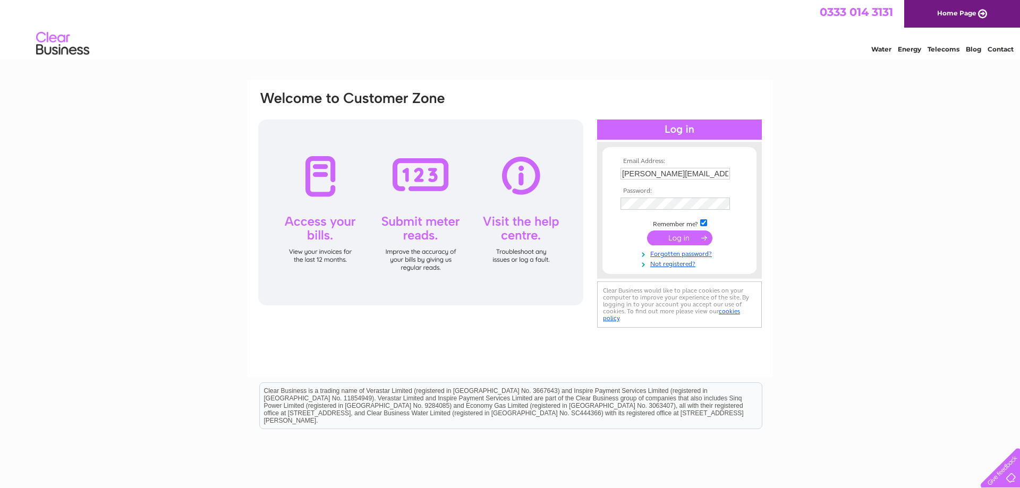
click at [681, 237] on input "submit" at bounding box center [679, 238] width 65 height 15
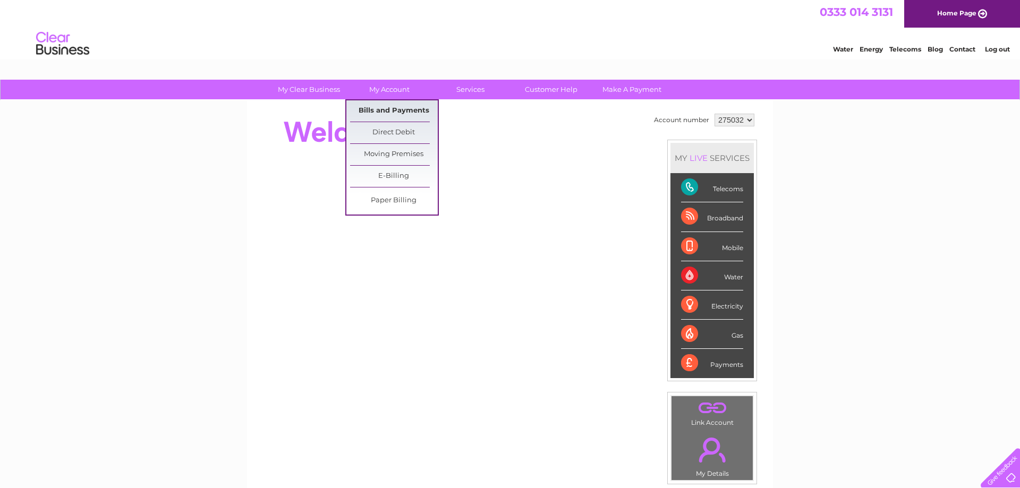
click at [381, 107] on link "Bills and Payments" at bounding box center [394, 110] width 88 height 21
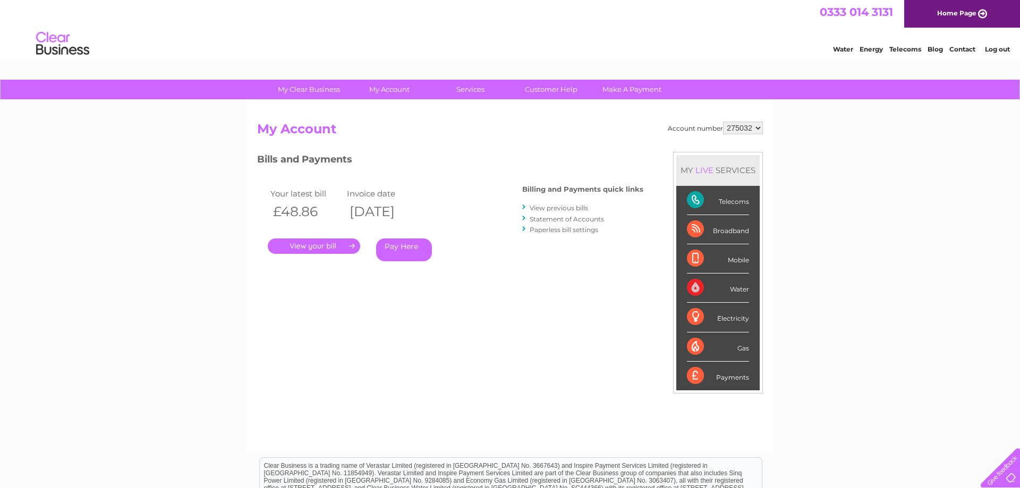
click at [307, 243] on link "." at bounding box center [314, 246] width 92 height 15
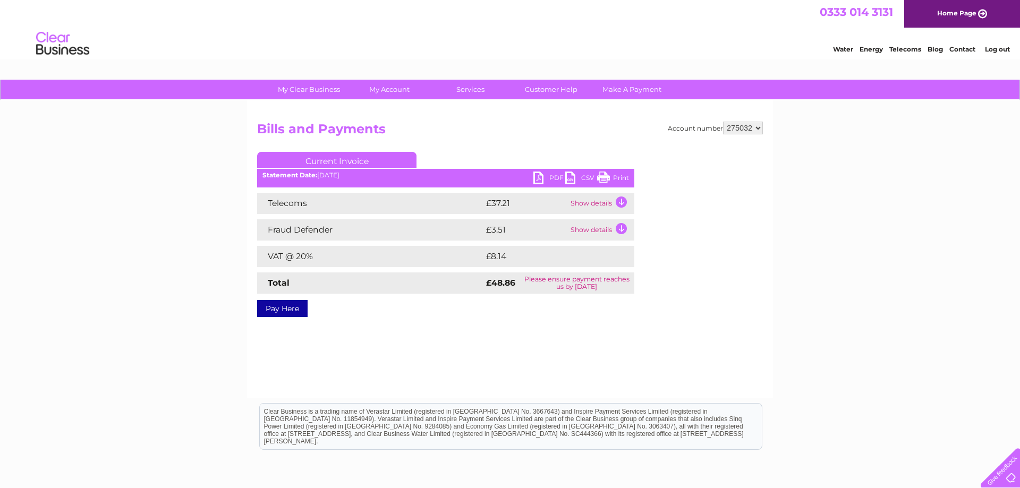
click at [579, 204] on td "Show details" at bounding box center [601, 203] width 66 height 21
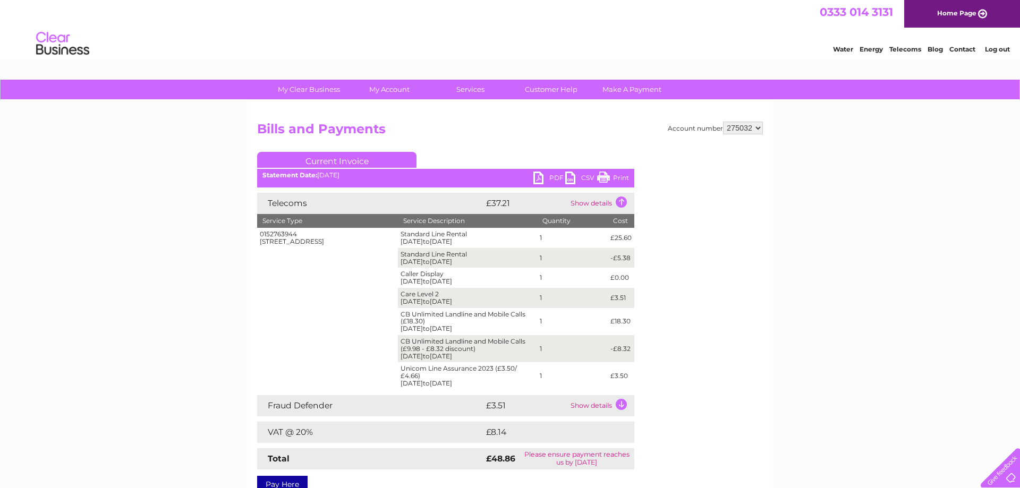
click at [998, 50] on link "Log out" at bounding box center [997, 49] width 25 height 8
